Goal: Find specific page/section: Find specific page/section

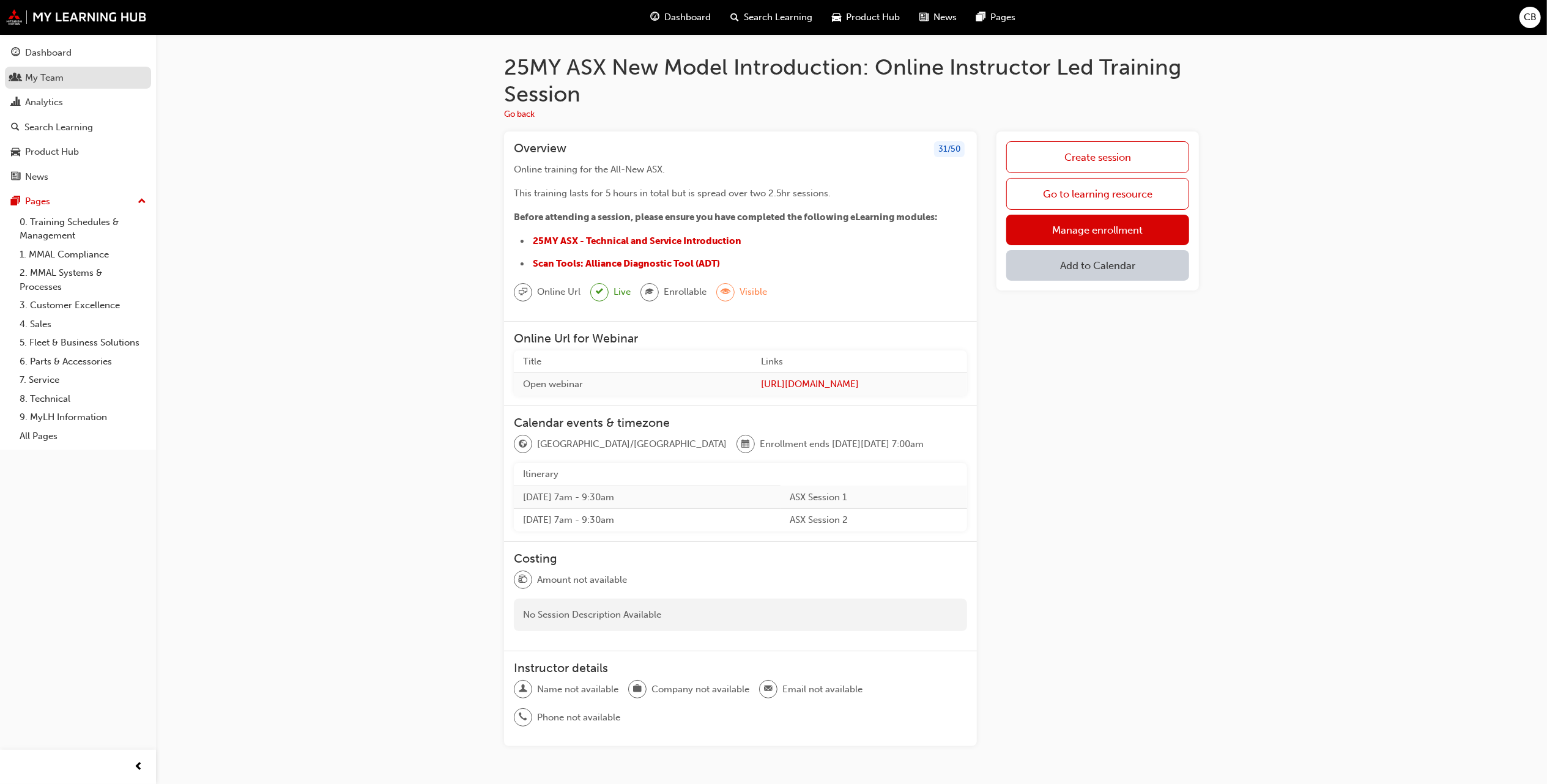
click at [42, 76] on div "My Team" at bounding box center [44, 78] width 38 height 14
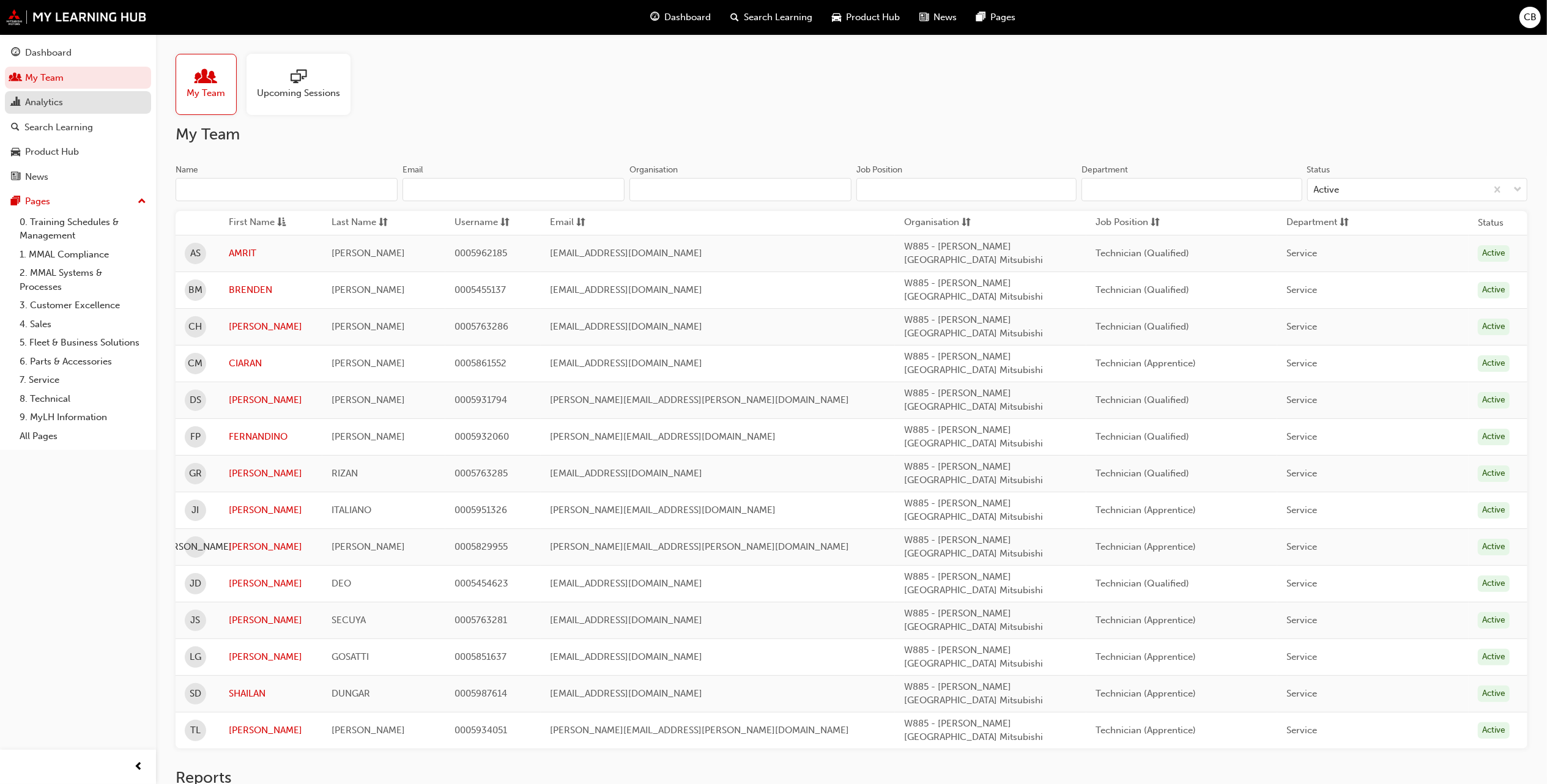
click at [62, 106] on div "Analytics" at bounding box center [44, 103] width 38 height 14
